Goal: Information Seeking & Learning: Learn about a topic

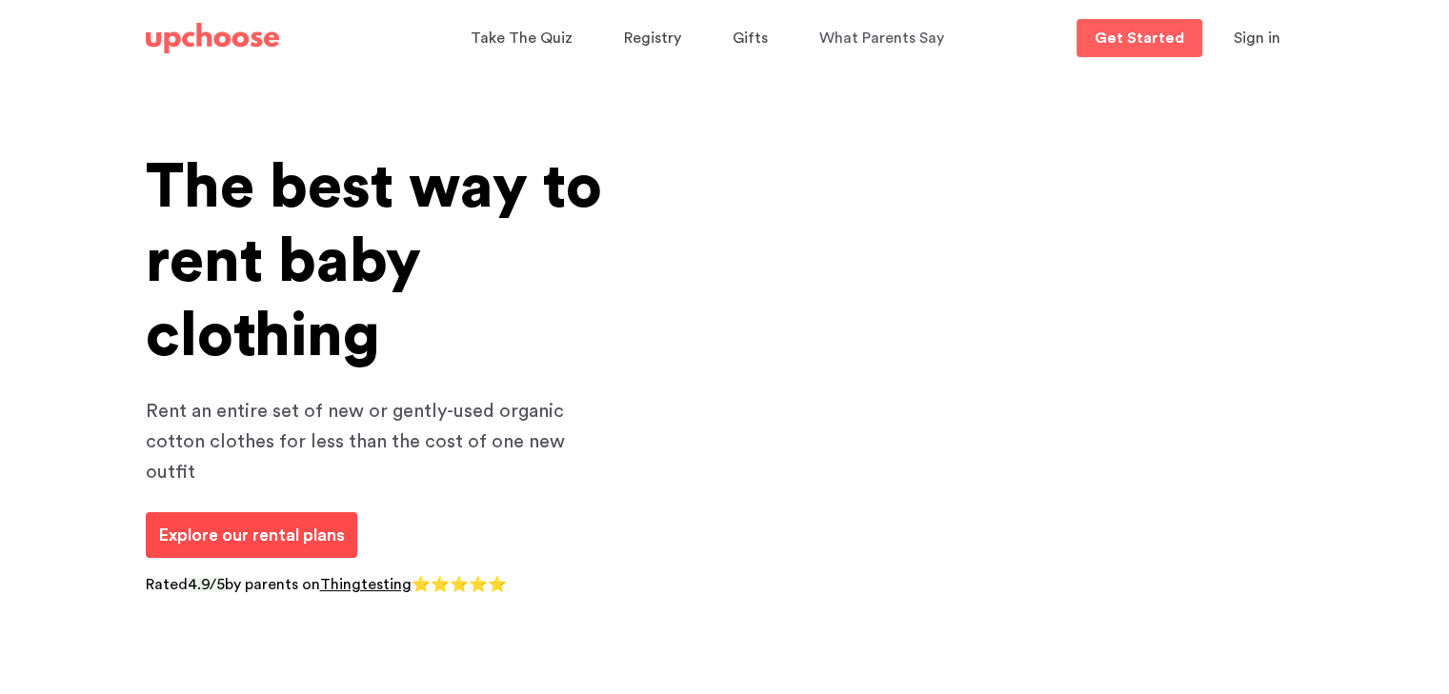
click at [271, 527] on span "Explore our rental plans" at bounding box center [251, 535] width 187 height 17
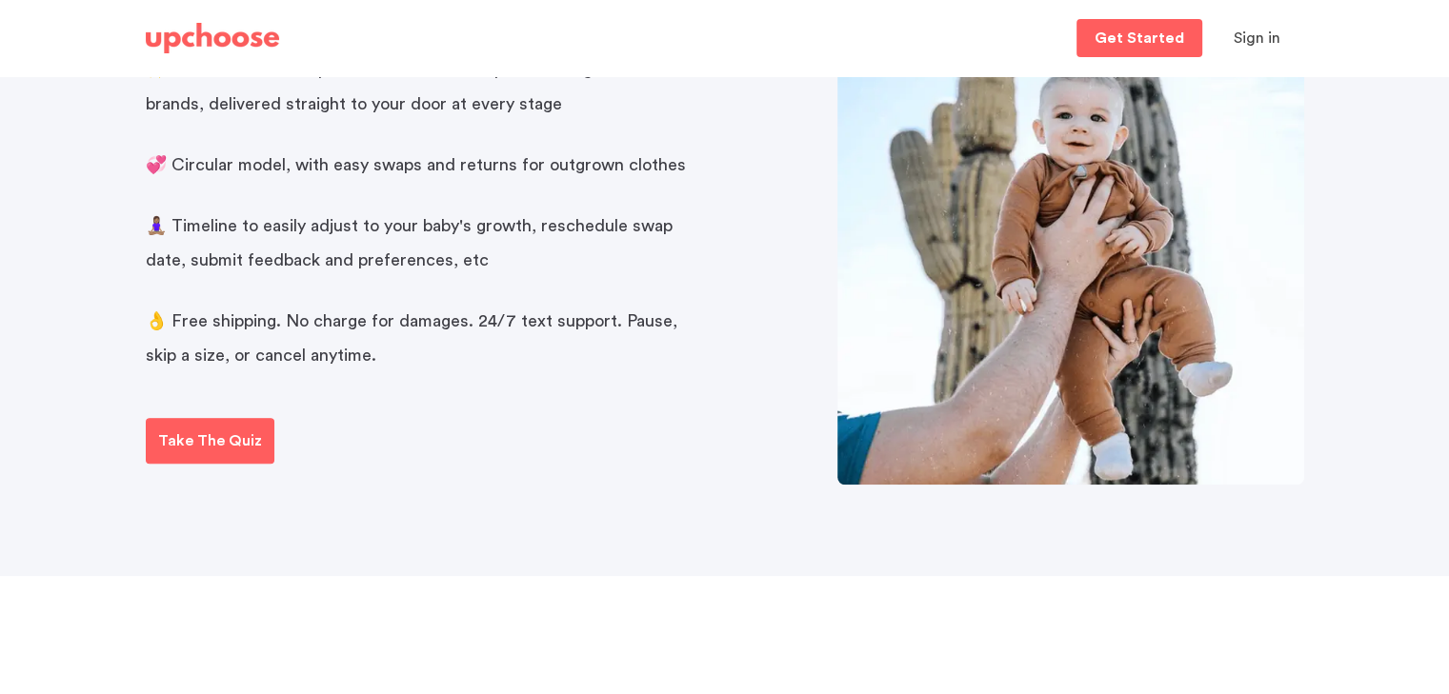
scroll to position [1143, 0]
